Goal: Task Accomplishment & Management: Manage account settings

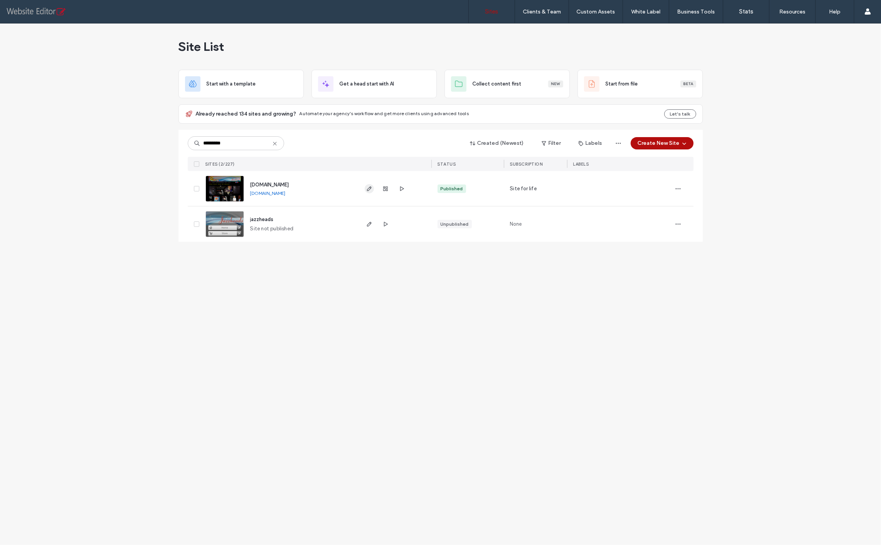
type input "*********"
click at [372, 186] on icon "button" at bounding box center [369, 189] width 6 height 6
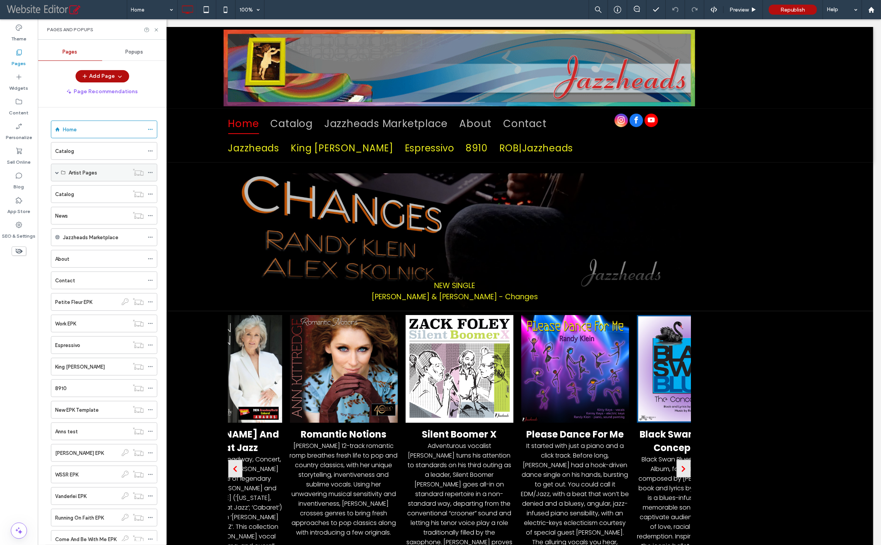
click at [57, 172] on span at bounding box center [57, 173] width 4 height 4
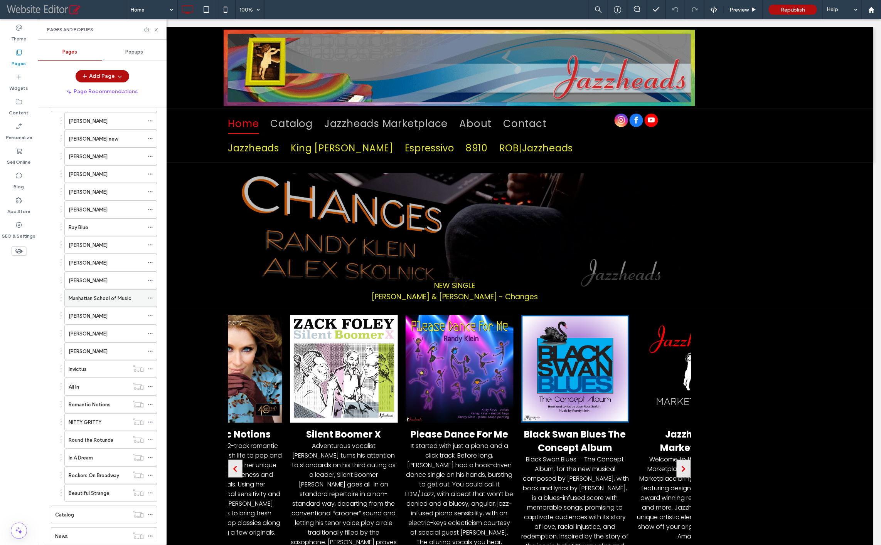
scroll to position [77, 0]
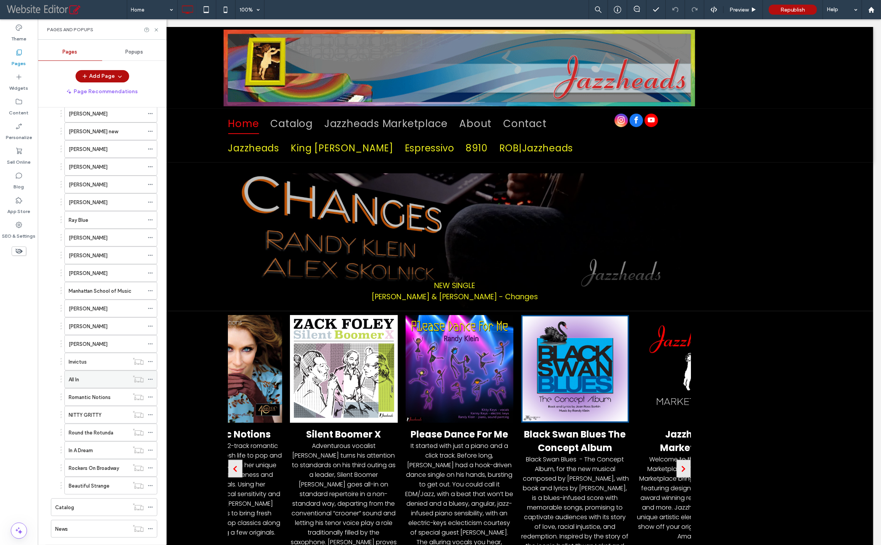
click at [96, 376] on div "All In" at bounding box center [99, 380] width 60 height 8
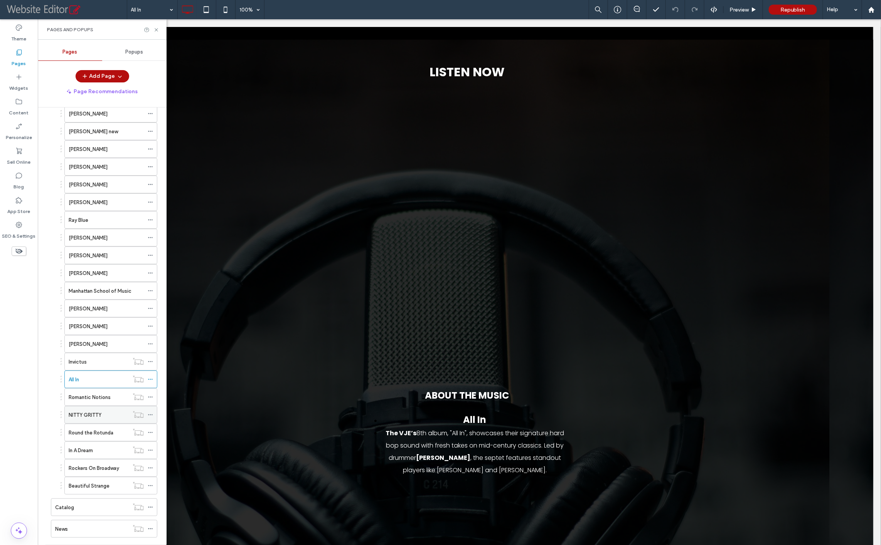
click at [93, 409] on label "NITTY GRITTY" at bounding box center [85, 415] width 33 height 13
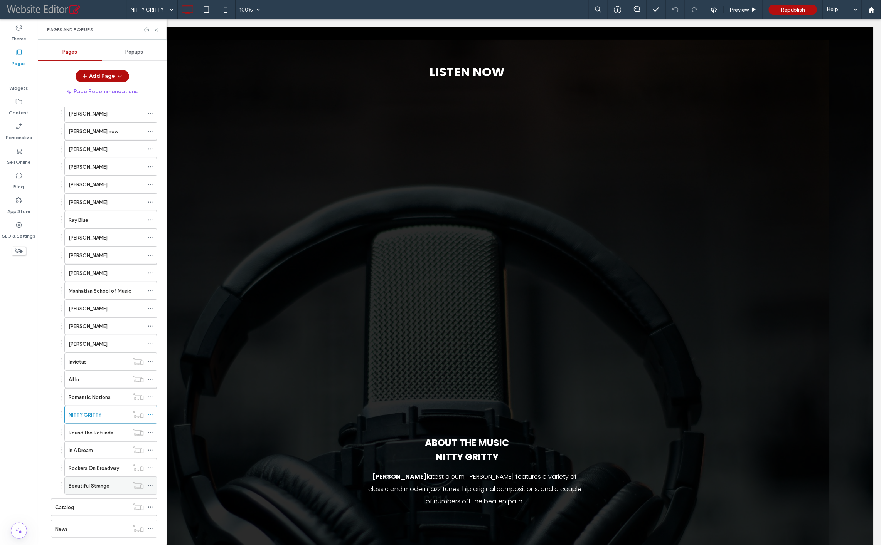
click at [94, 479] on label "Beautiful Strange" at bounding box center [89, 485] width 41 height 13
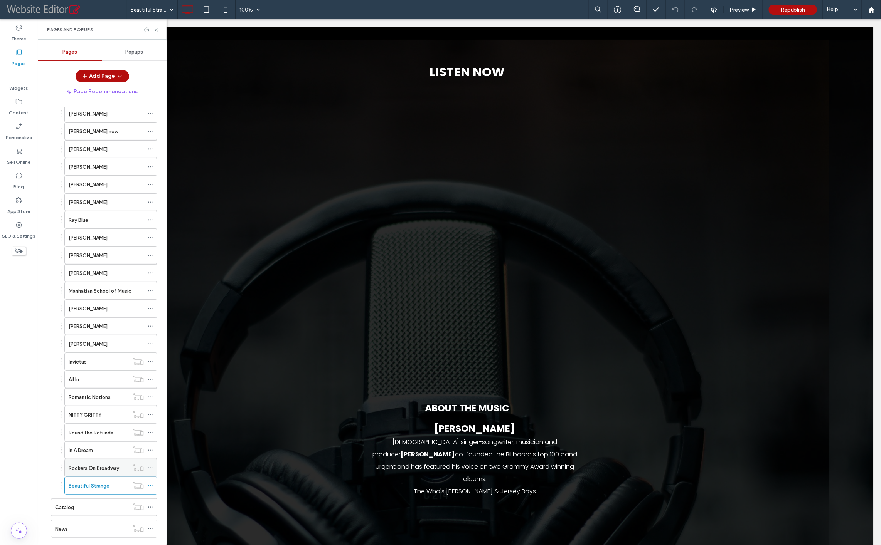
click at [99, 462] on label "Rockers On Broadway" at bounding box center [94, 468] width 50 height 13
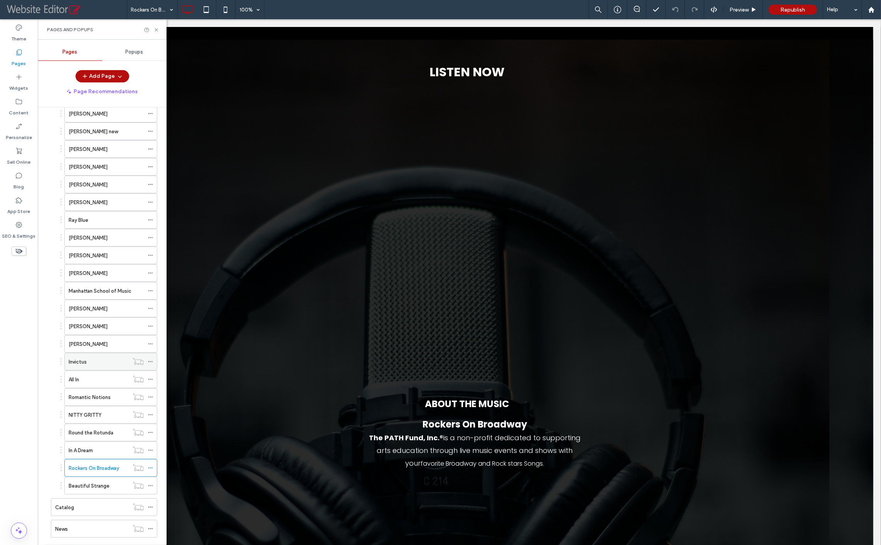
click at [87, 358] on div "Invictus" at bounding box center [99, 362] width 60 height 8
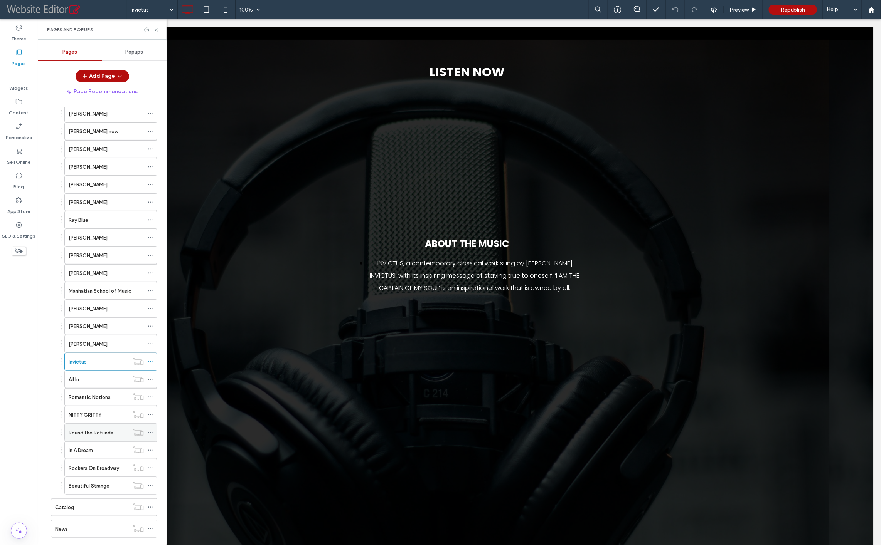
click at [94, 426] on label "Round the Rotunda" at bounding box center [91, 432] width 45 height 13
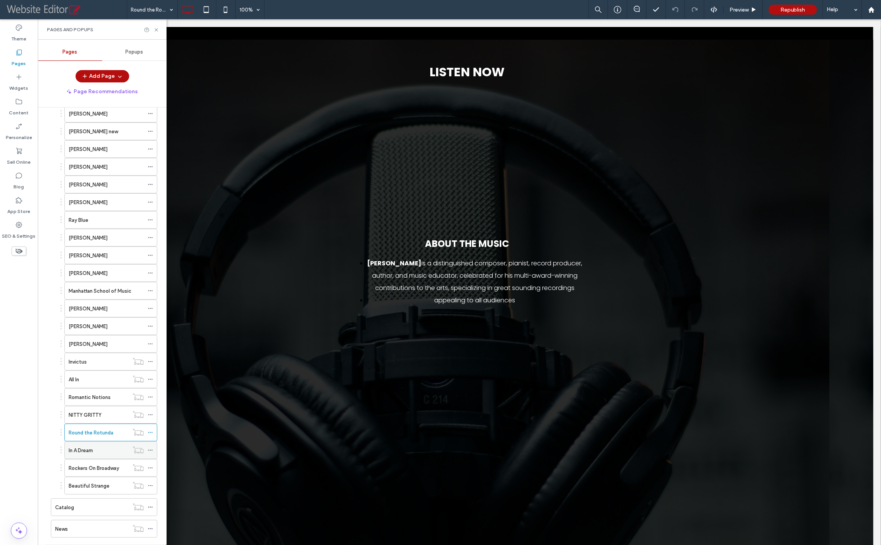
click at [107, 447] on div "In A Dream" at bounding box center [99, 451] width 60 height 8
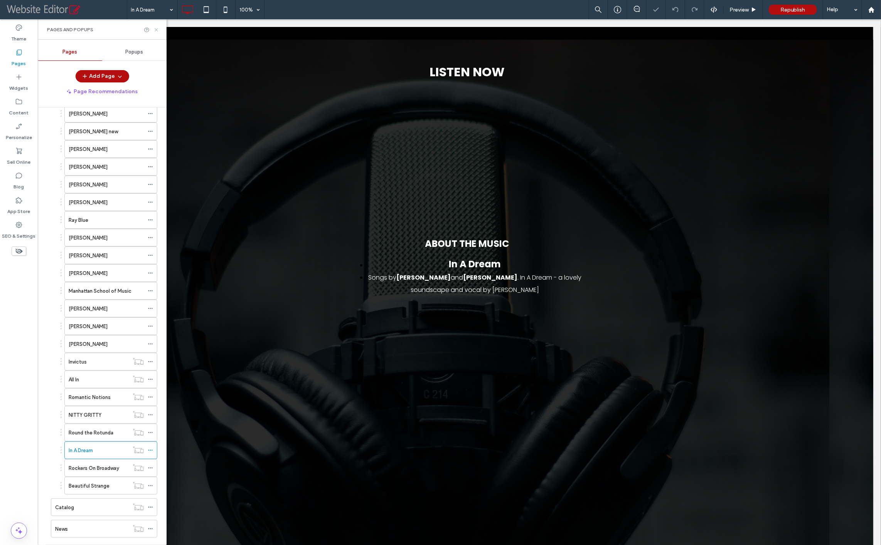
click at [156, 27] on icon at bounding box center [156, 30] width 6 height 6
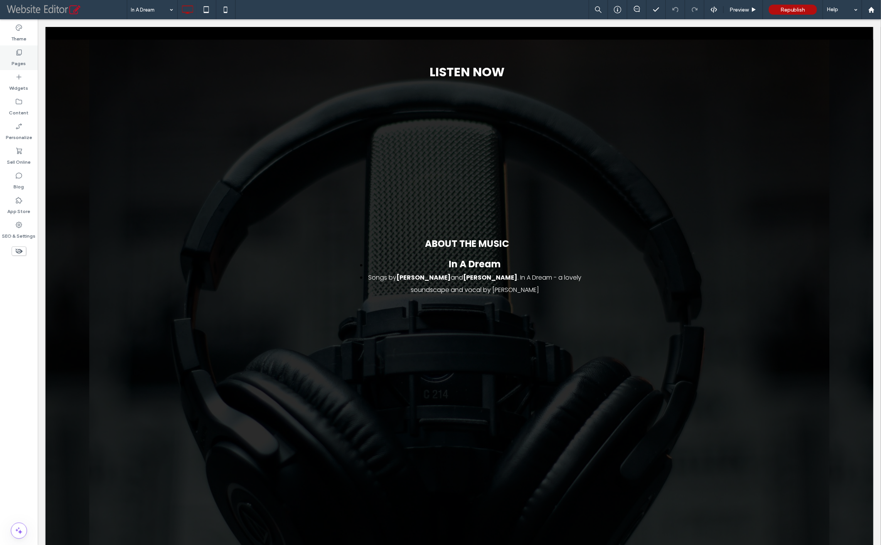
click at [22, 59] on label "Pages" at bounding box center [19, 61] width 14 height 11
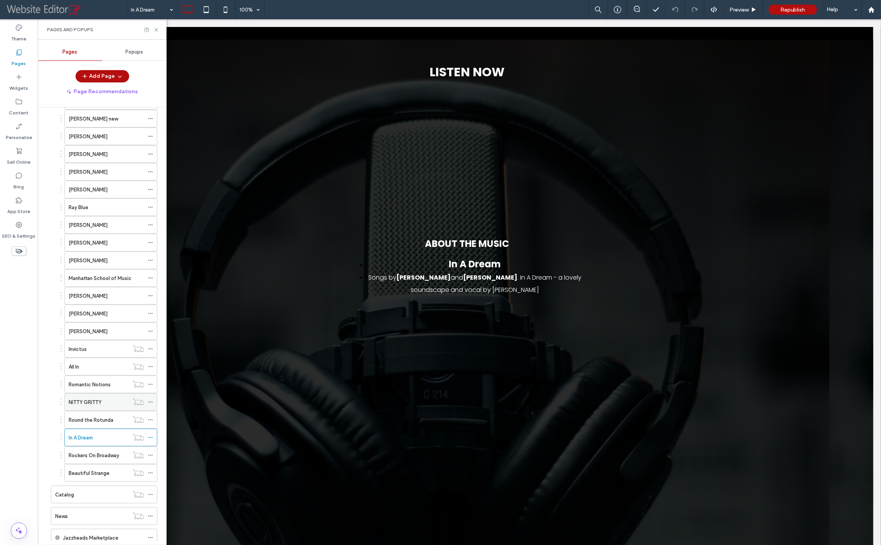
scroll to position [121, 0]
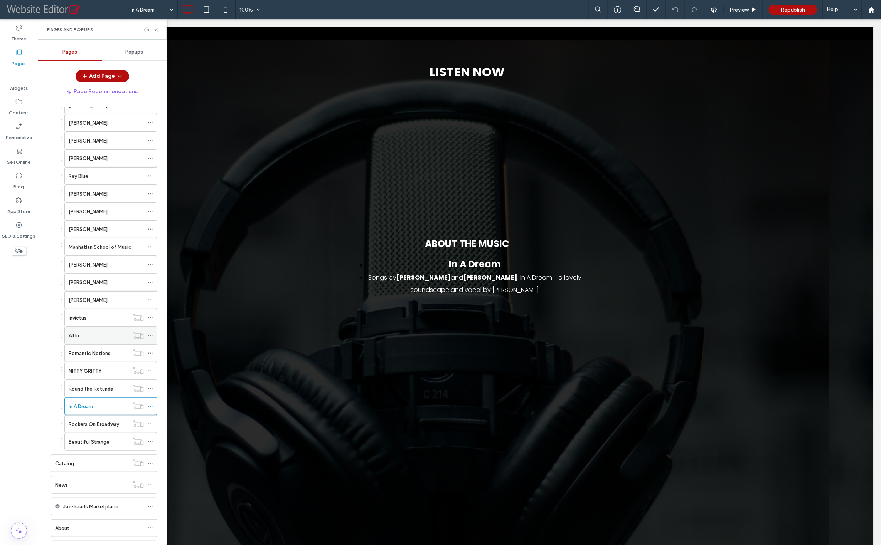
click at [88, 332] on div "All In" at bounding box center [99, 336] width 60 height 8
click at [87, 348] on label "Romantic Notions" at bounding box center [90, 353] width 42 height 13
